Goal: Check status

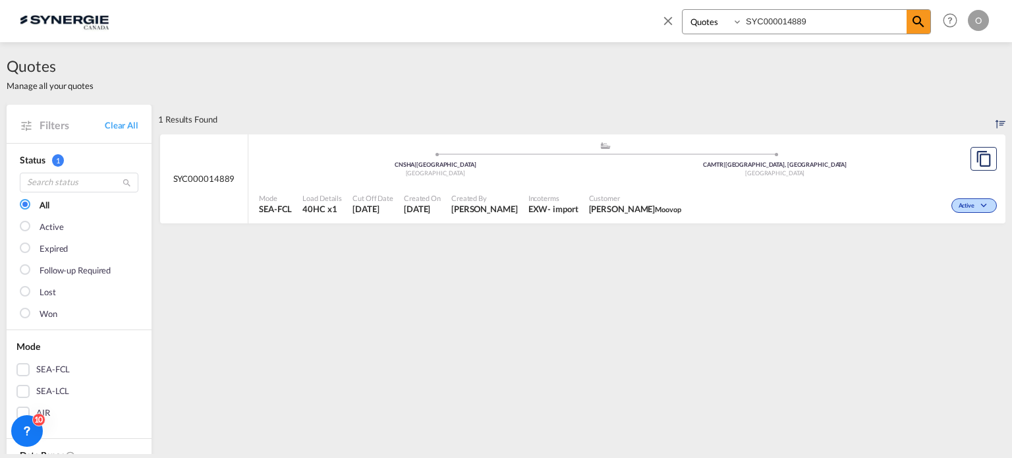
select select "Quotes"
drag, startPoint x: 823, startPoint y: 20, endPoint x: 314, endPoint y: 46, distance: 509.5
click at [314, 46] on md-content "Bookings Quotes Enquiries SYC000014889 Help Resources Product Release O My Prof…" at bounding box center [506, 229] width 1012 height 458
paste input "176"
type input "SYC000014176"
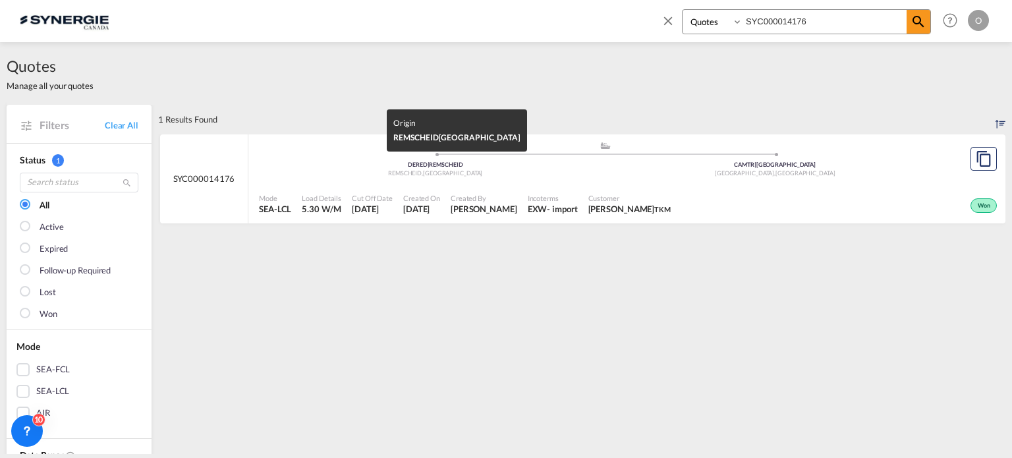
click at [414, 168] on span "DERED | REMSCHEID" at bounding box center [435, 164] width 55 height 7
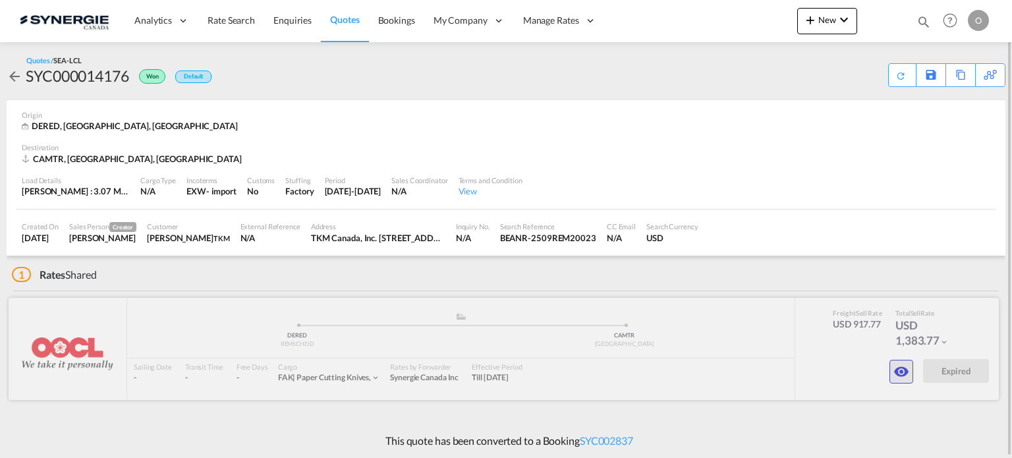
click at [900, 374] on md-icon "icon-eye" at bounding box center [902, 372] width 16 height 16
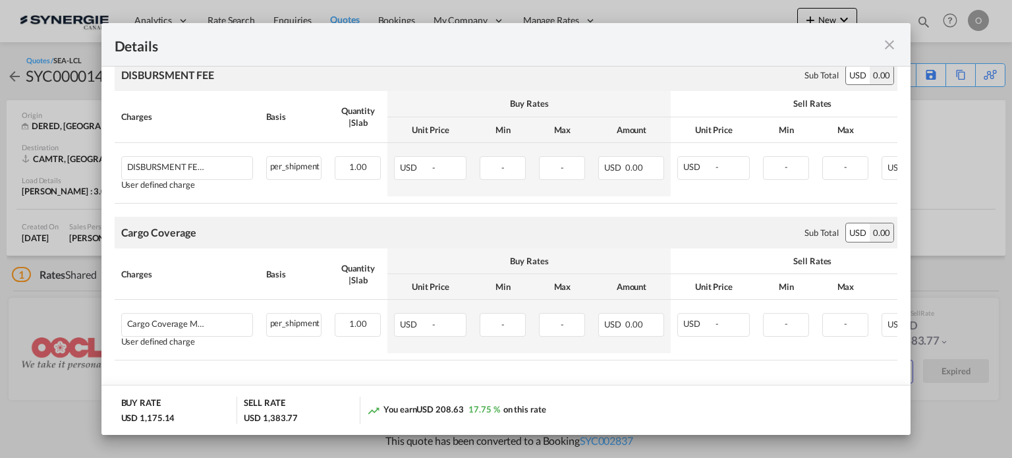
scroll to position [1542, 0]
click at [898, 42] on div "Details" at bounding box center [507, 45] width 810 height 44
click at [893, 44] on md-icon "icon-close fg-AAA8AD m-0 cursor" at bounding box center [890, 45] width 16 height 16
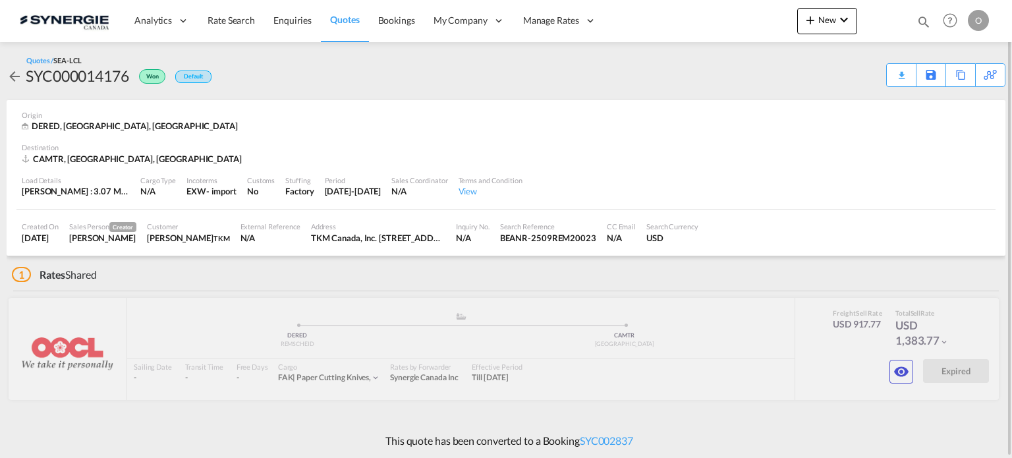
click at [922, 19] on md-icon "icon-magnify" at bounding box center [924, 22] width 15 height 15
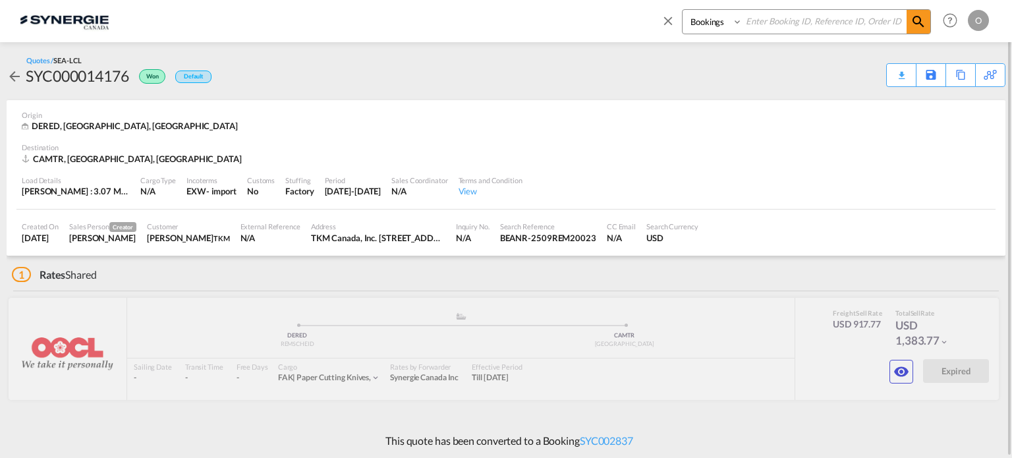
click at [708, 20] on select "Bookings Quotes Enquiries" at bounding box center [714, 22] width 63 height 24
select select "Quotes"
click at [683, 10] on select "Bookings Quotes Enquiries" at bounding box center [714, 22] width 63 height 24
click at [763, 26] on input at bounding box center [825, 21] width 164 height 23
paste input "SYC000014875"
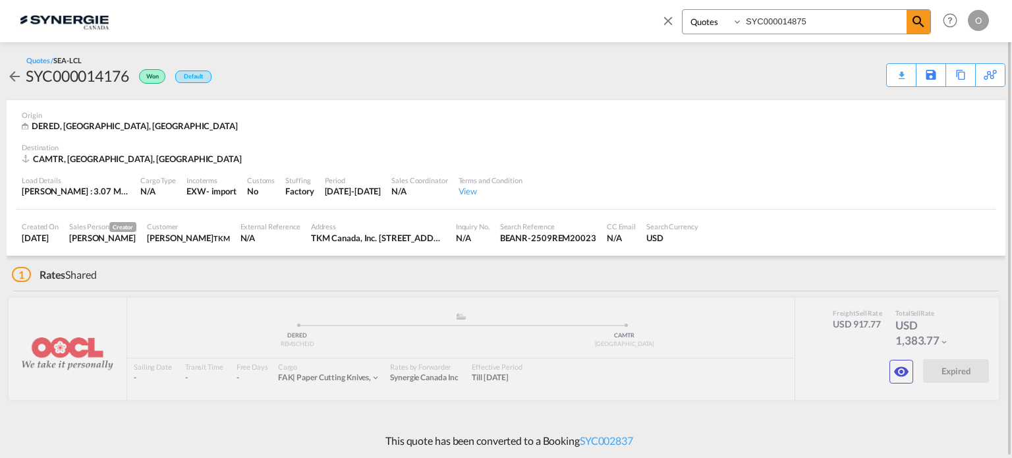
type input "SYC000014875"
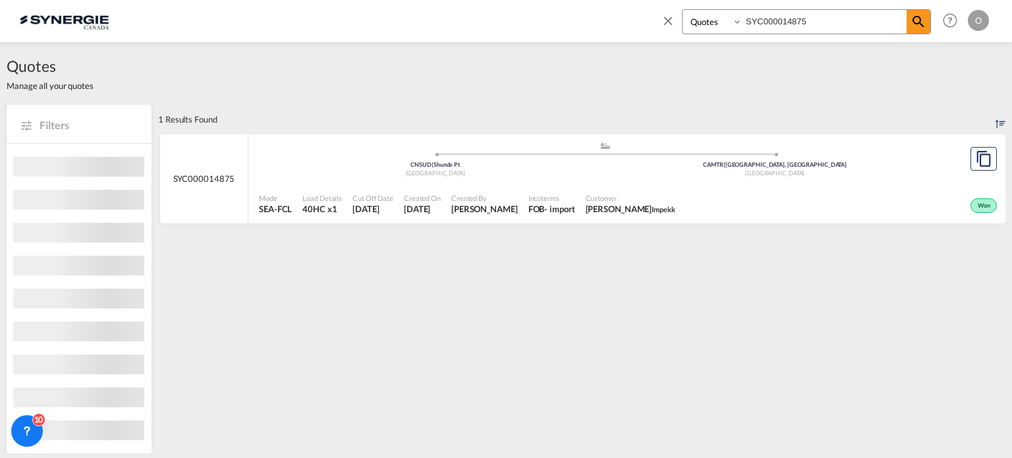
click at [485, 198] on span "Created By" at bounding box center [485, 198] width 67 height 10
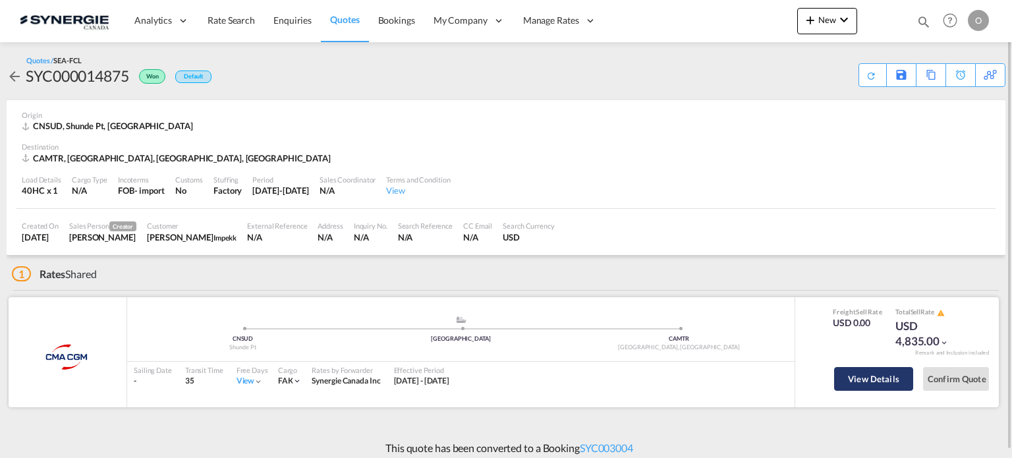
click at [885, 380] on button "View Details" at bounding box center [874, 379] width 79 height 24
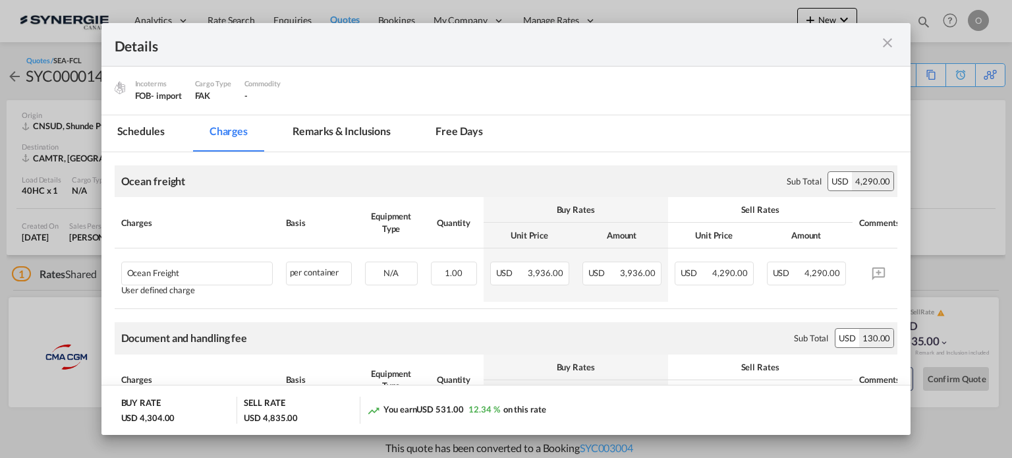
scroll to position [142, 0]
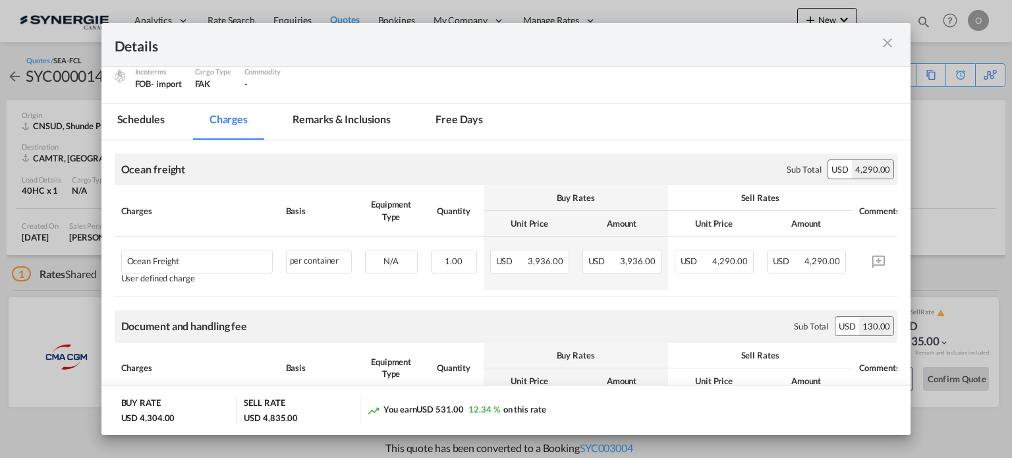
click at [355, 127] on md-tab-item "Remarks & Inclusions" at bounding box center [342, 121] width 130 height 36
